Goal: Information Seeking & Learning: Learn about a topic

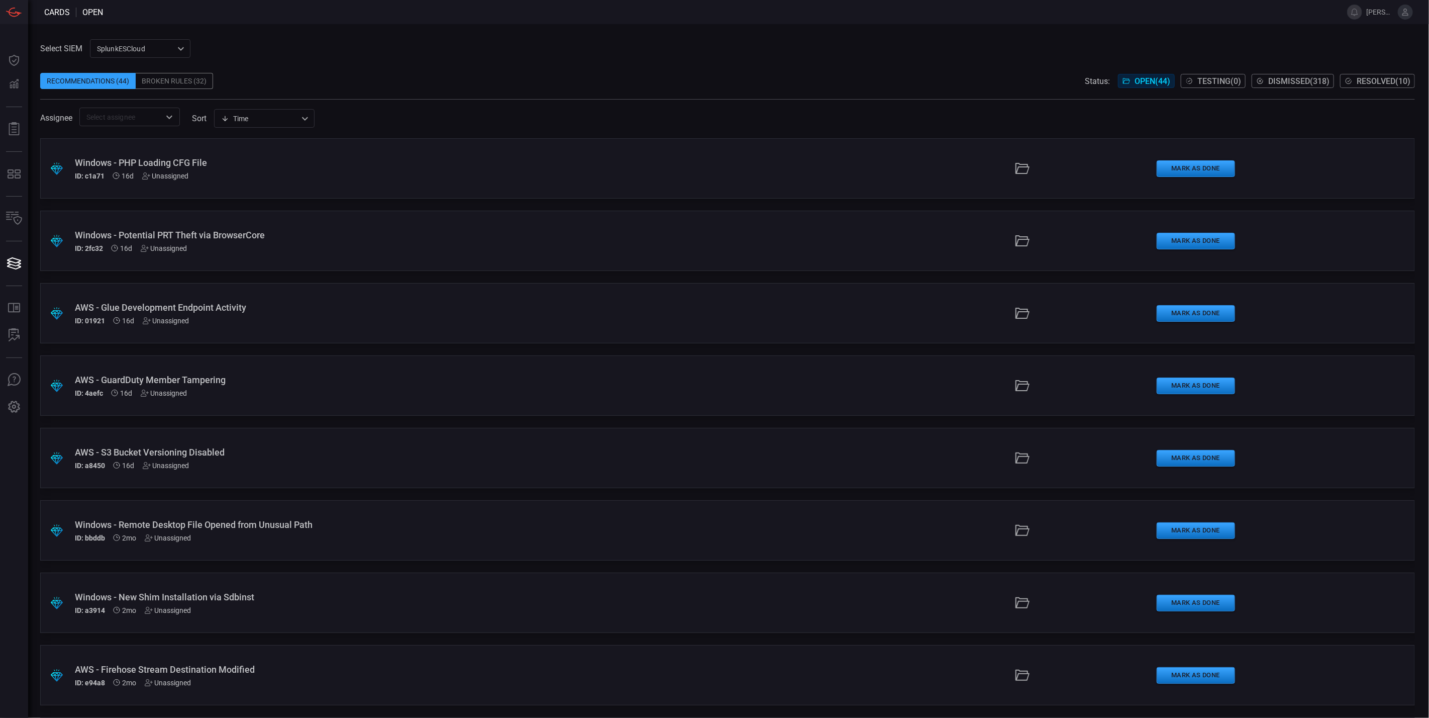
click at [459, 50] on div "Select SIEM SplunkESCloud 3e534c61-bc95-4ae3-8de7-00cedbbdd535 ​ Recommendation…" at bounding box center [727, 82] width 1375 height 87
click at [161, 81] on div "Broken Rules (32)" at bounding box center [174, 81] width 77 height 16
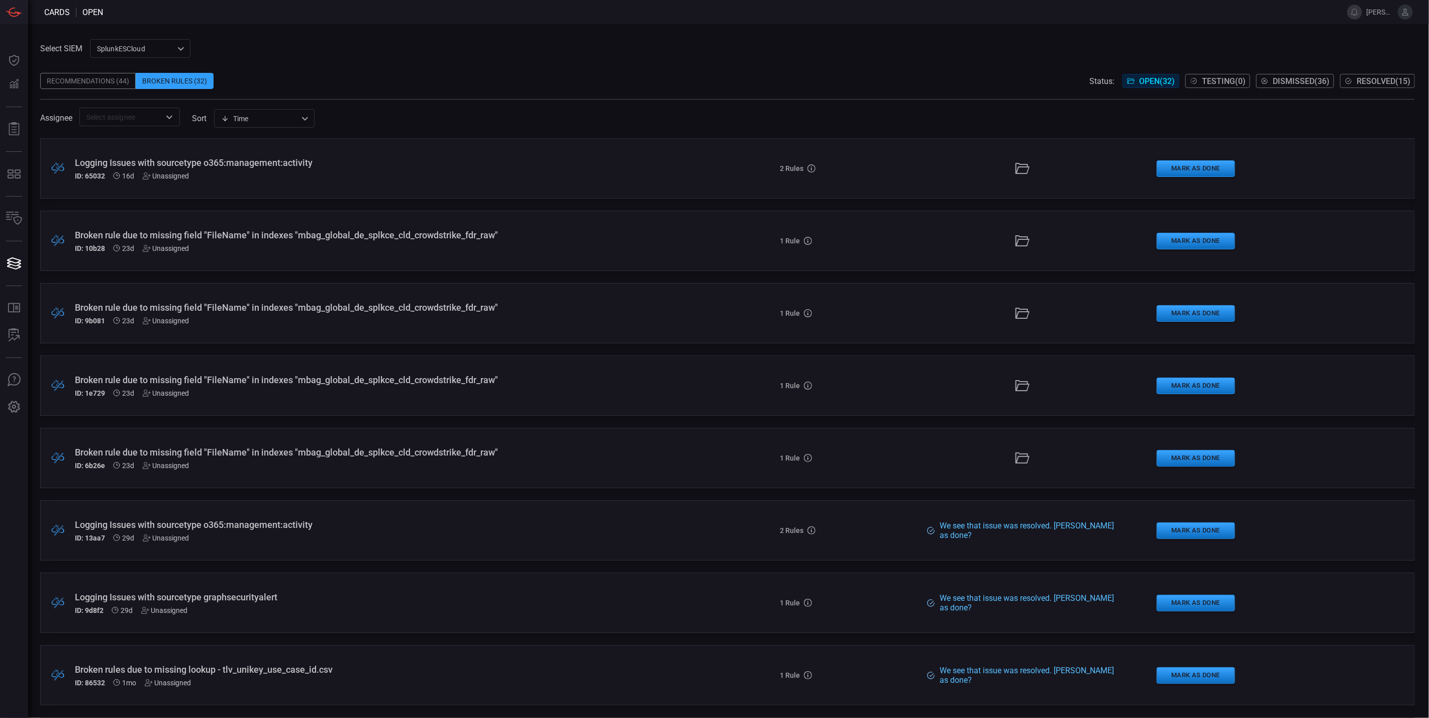
click at [403, 74] on div "Recommendations (44) Broken Rules (32) Status: Open ( 32 ) Testing ( 0 ) Dismis…" at bounding box center [727, 81] width 1375 height 16
click at [544, 80] on div "Recommendations (44) Broken Rules (32) Status: Open ( 32 ) Testing ( 0 ) Dismis…" at bounding box center [727, 81] width 1375 height 16
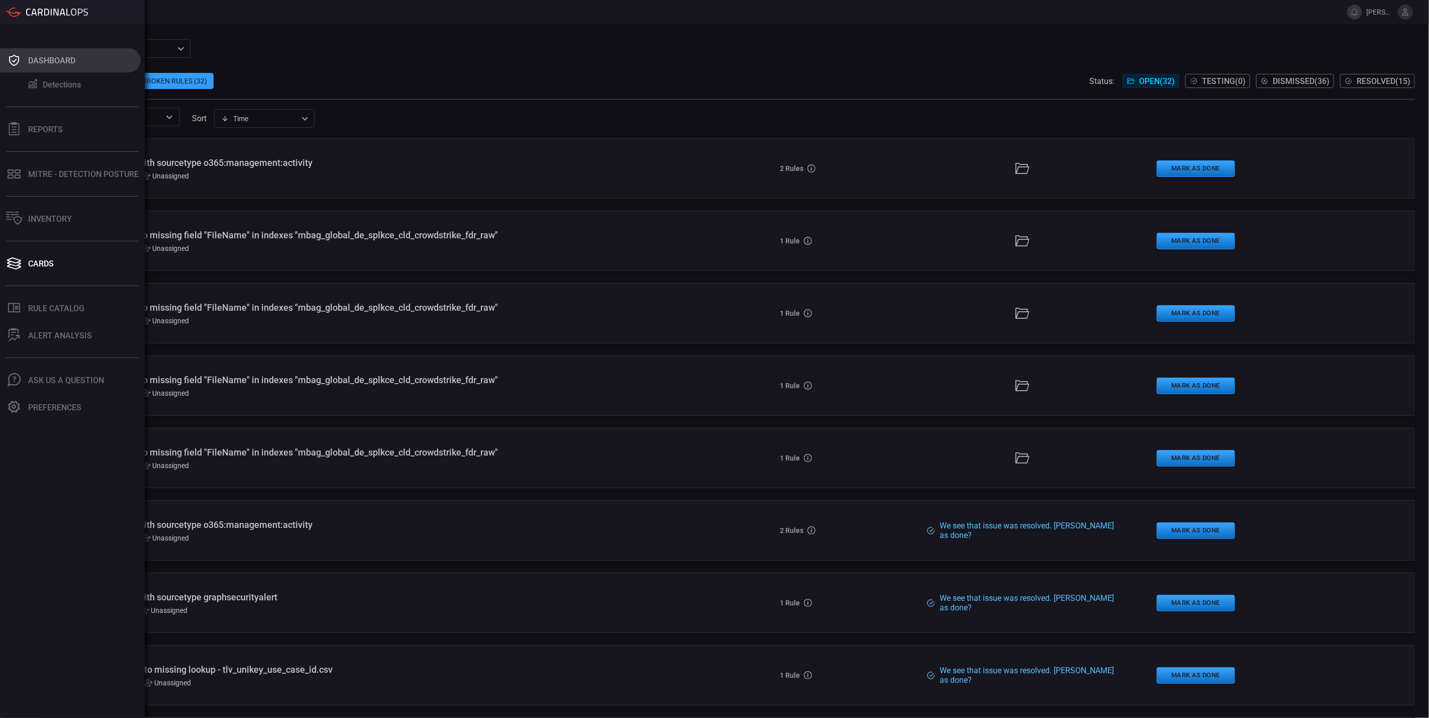
click at [61, 62] on div "Dashboard" at bounding box center [51, 61] width 47 height 10
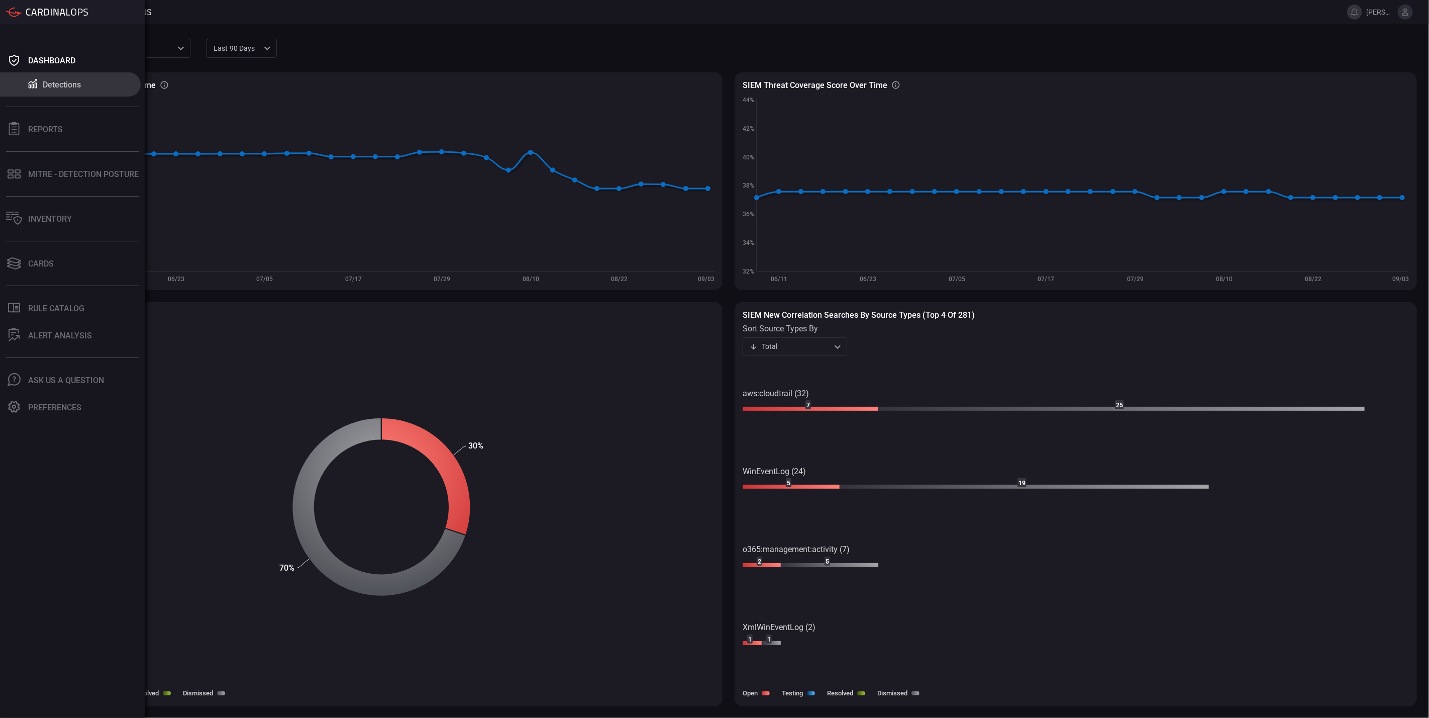
click at [79, 91] on button "Detections" at bounding box center [70, 84] width 141 height 24
click at [72, 87] on div "Detections" at bounding box center [62, 85] width 38 height 10
click at [67, 171] on div "MITRE - Detection Posture" at bounding box center [83, 174] width 111 height 10
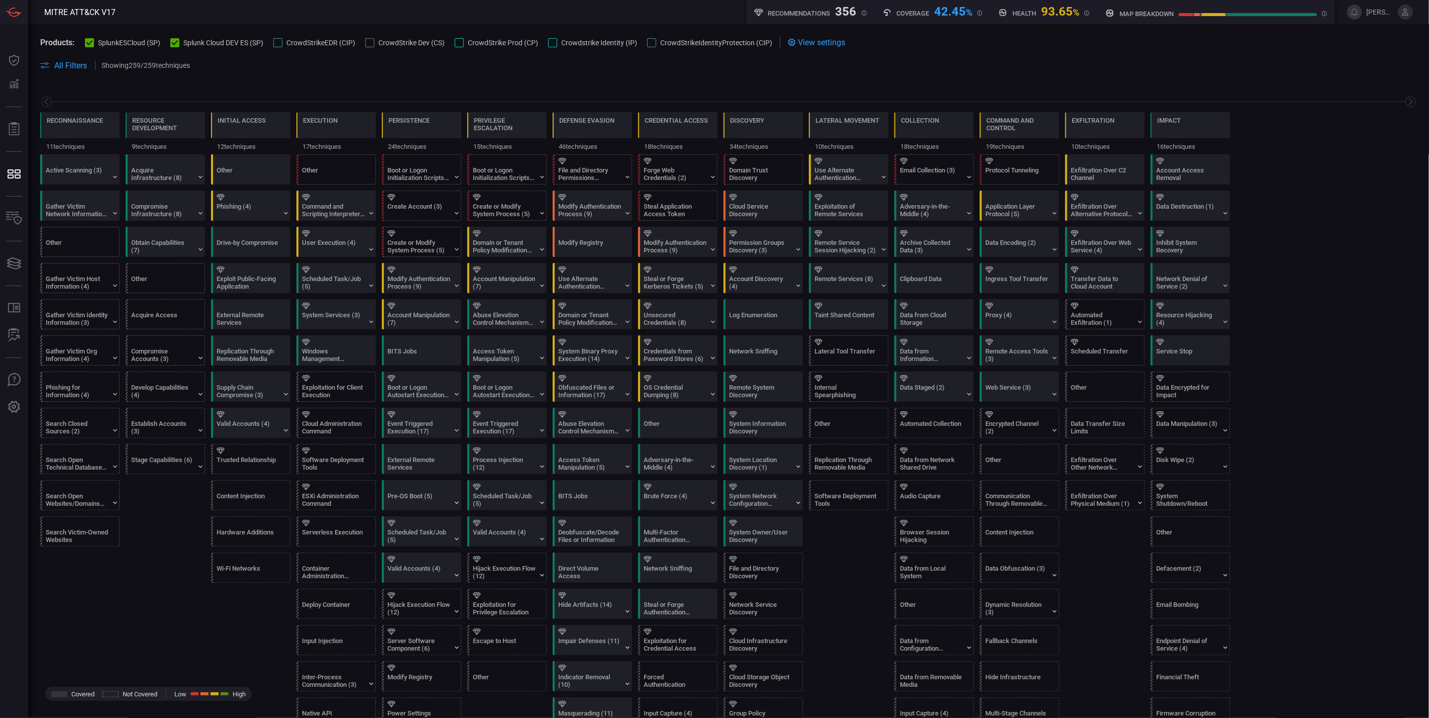
click at [601, 76] on span at bounding box center [728, 77] width 1377 height 12
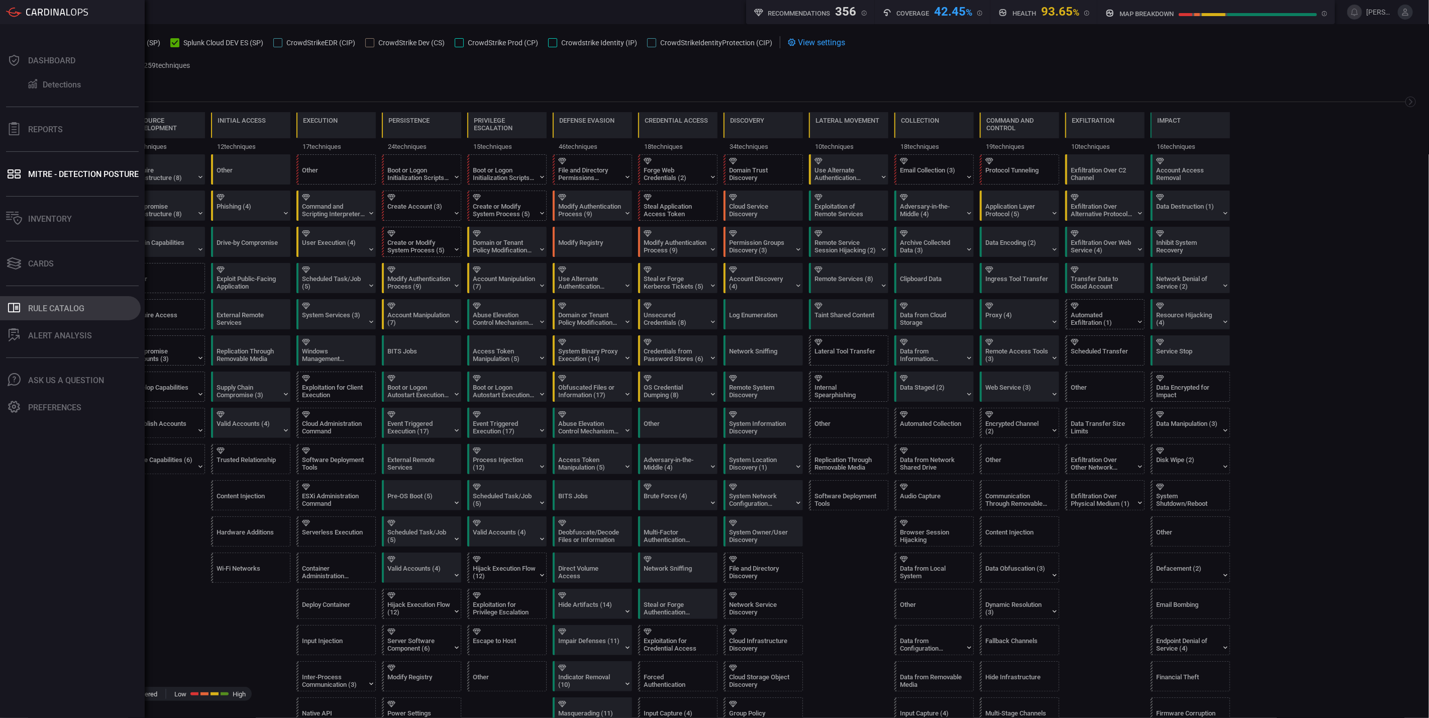
click at [50, 308] on div "Rule Catalog" at bounding box center [56, 309] width 56 height 10
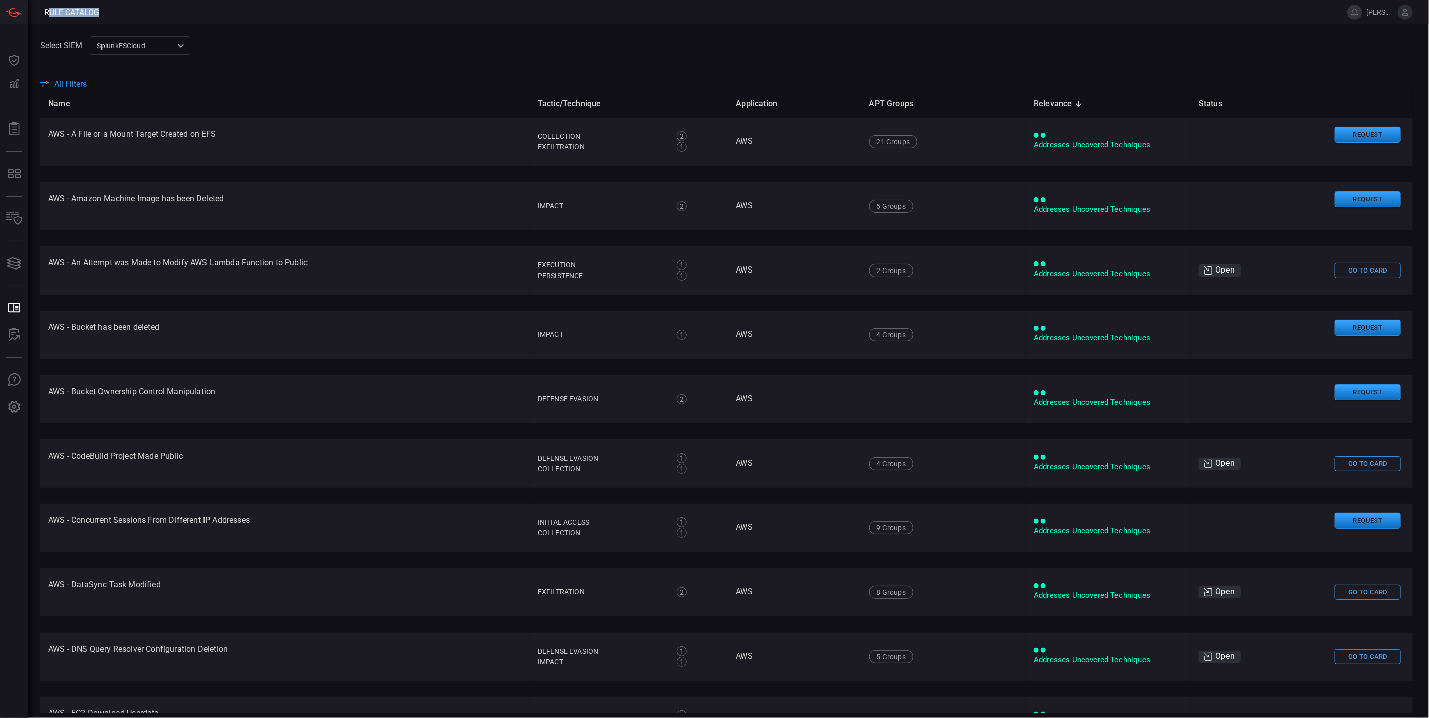
drag, startPoint x: 47, startPoint y: 14, endPoint x: 124, endPoint y: 13, distance: 76.4
click at [120, 11] on header "Rule Catalog alexander.[PERSON_NAME]" at bounding box center [714, 12] width 1429 height 24
click at [276, 38] on div "Select SIEM SplunkESCloud 3e534c61-bc95-4ae3-8de7-00cedbbdd535 ​" at bounding box center [734, 45] width 1389 height 19
click at [624, 20] on span at bounding box center [717, 12] width 1236 height 24
click at [788, 94] on th "Application" at bounding box center [794, 103] width 133 height 29
